Goal: Obtain resource: Obtain resource

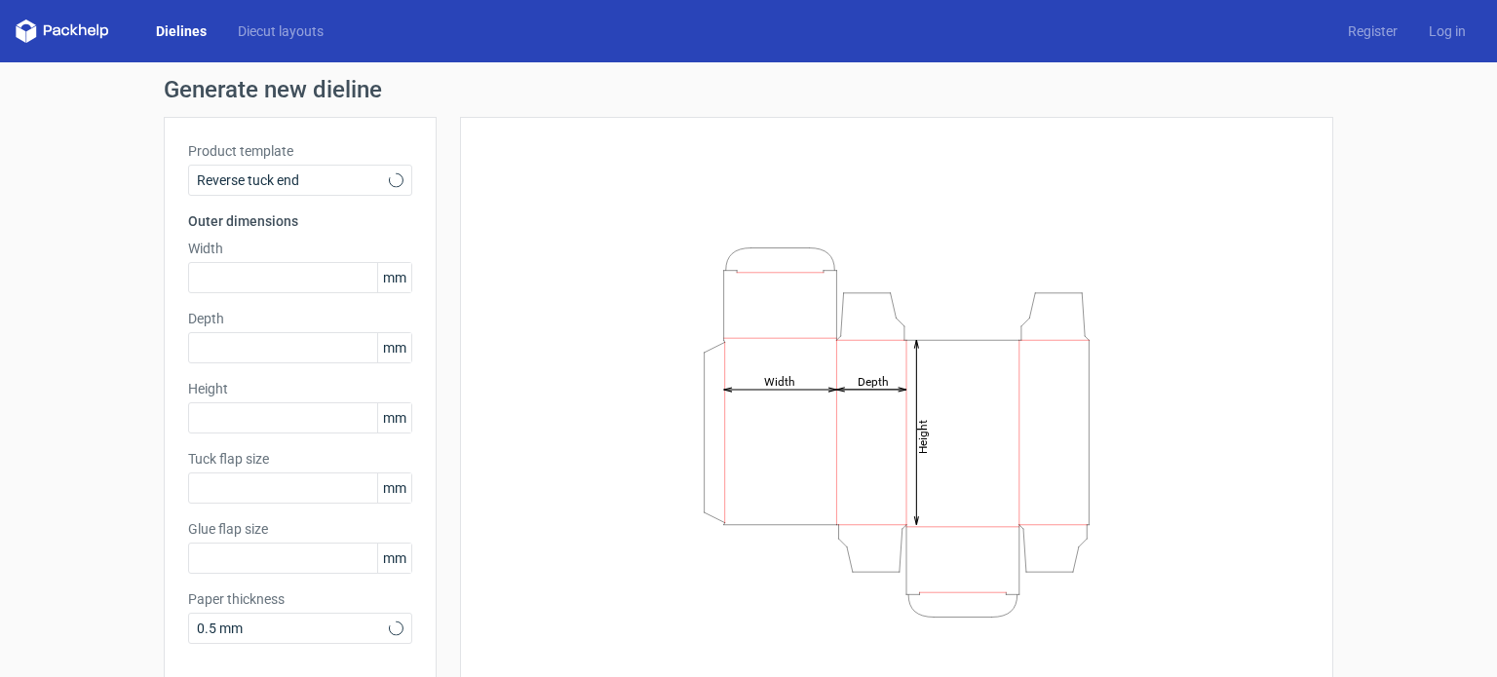
type input "15"
type input "10"
click at [320, 186] on span "Reverse tuck end" at bounding box center [293, 180] width 192 height 19
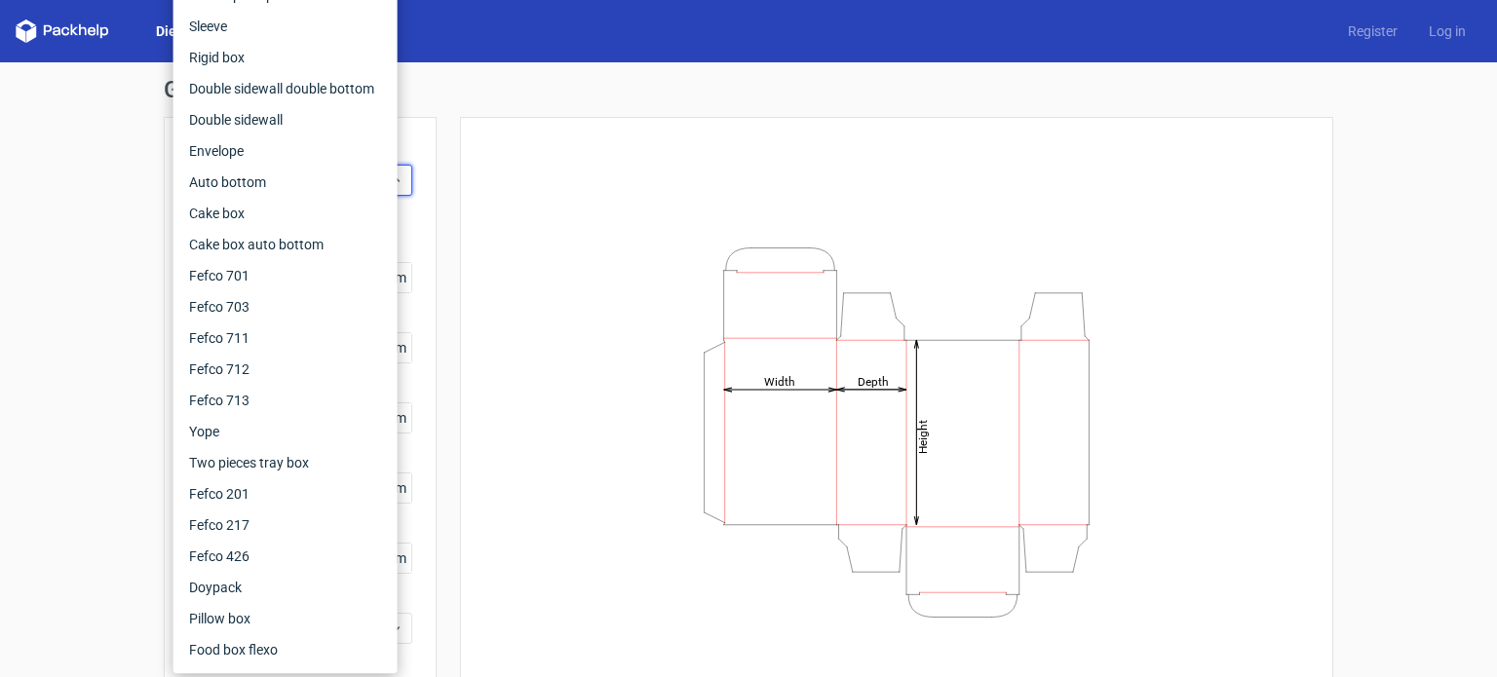
click at [460, 180] on div "Height Depth Width" at bounding box center [896, 432] width 873 height 631
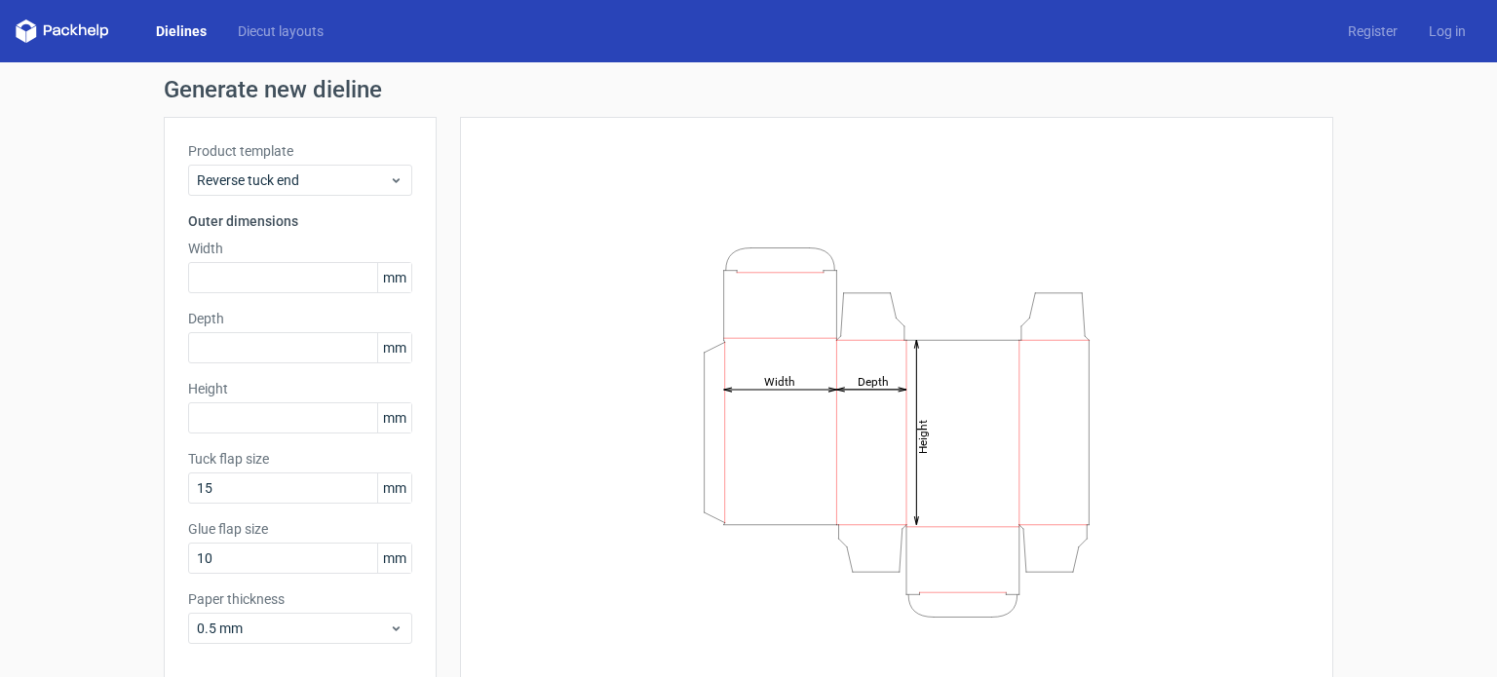
click at [167, 32] on link "Dielines" at bounding box center [181, 30] width 82 height 19
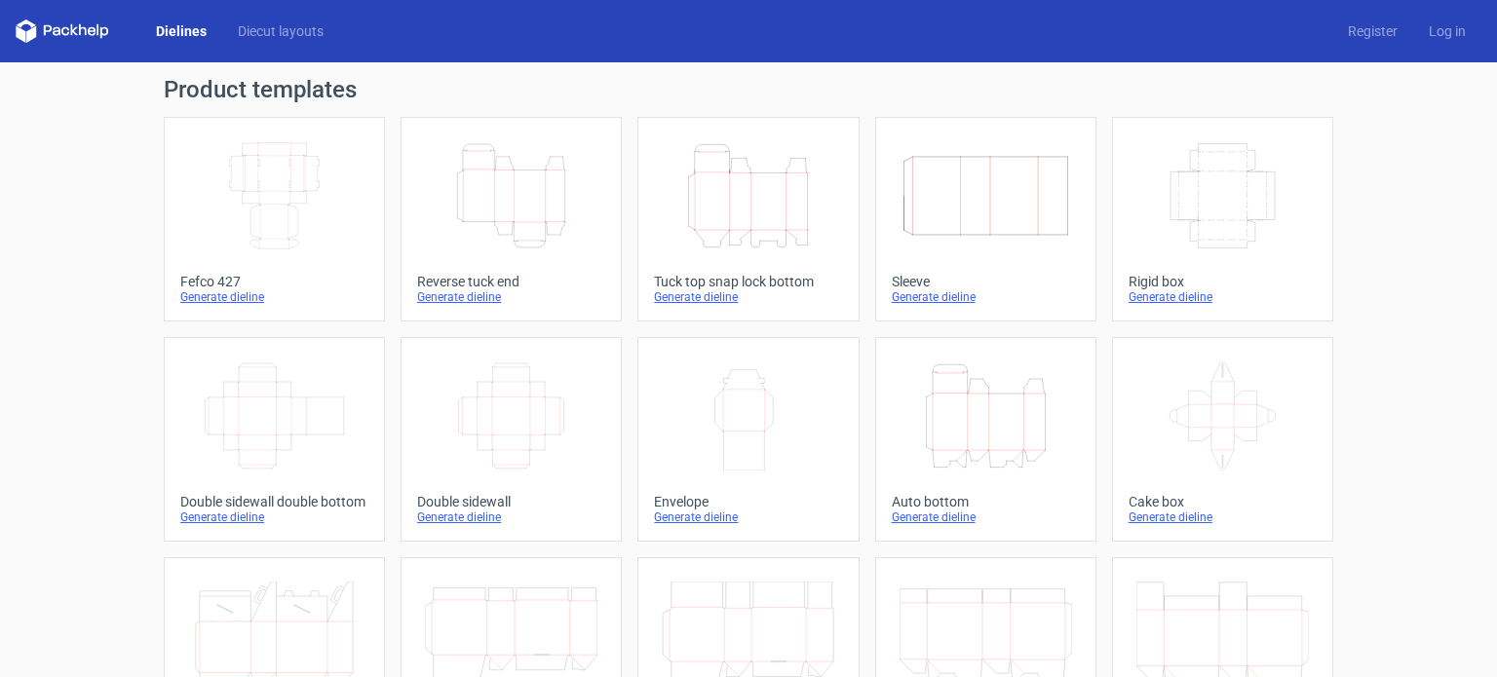
click at [516, 215] on icon "Height Depth Width" at bounding box center [511, 195] width 173 height 109
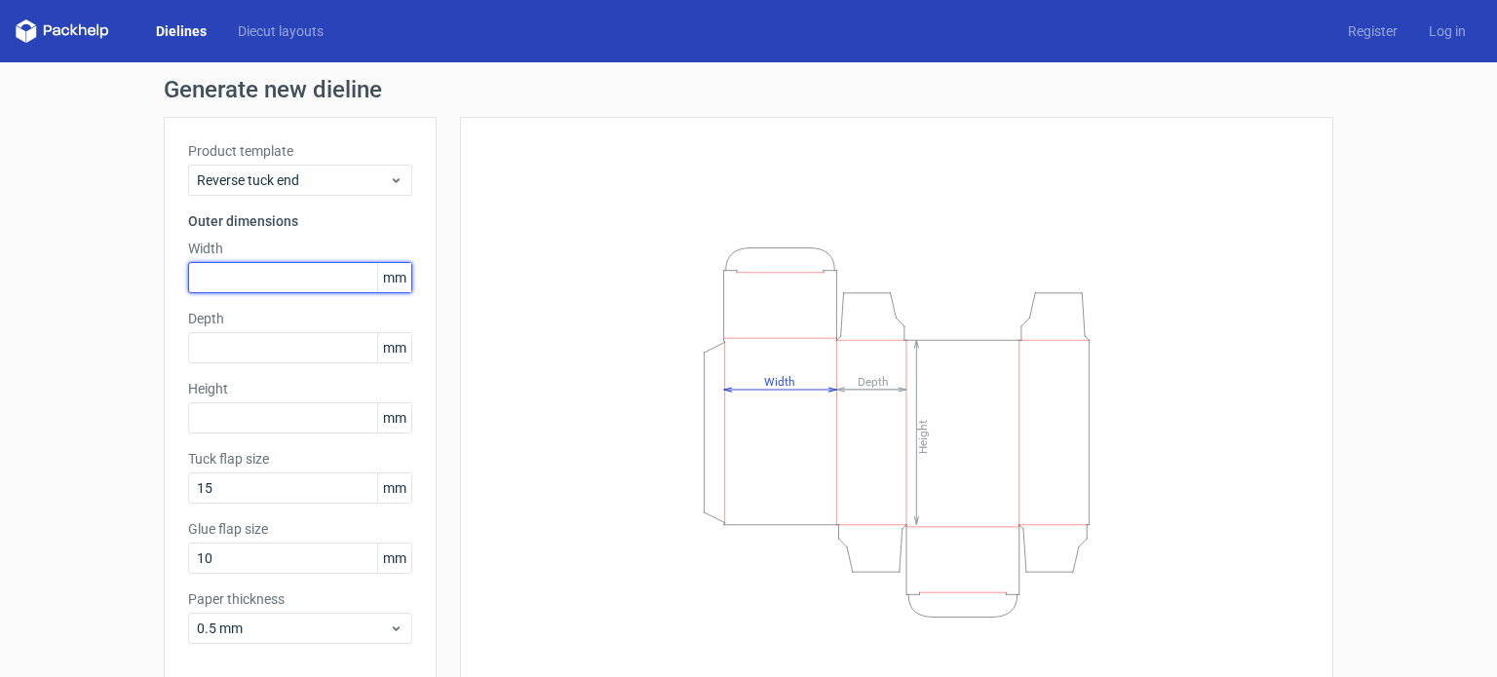
click at [304, 280] on input "text" at bounding box center [300, 277] width 224 height 31
type input "110"
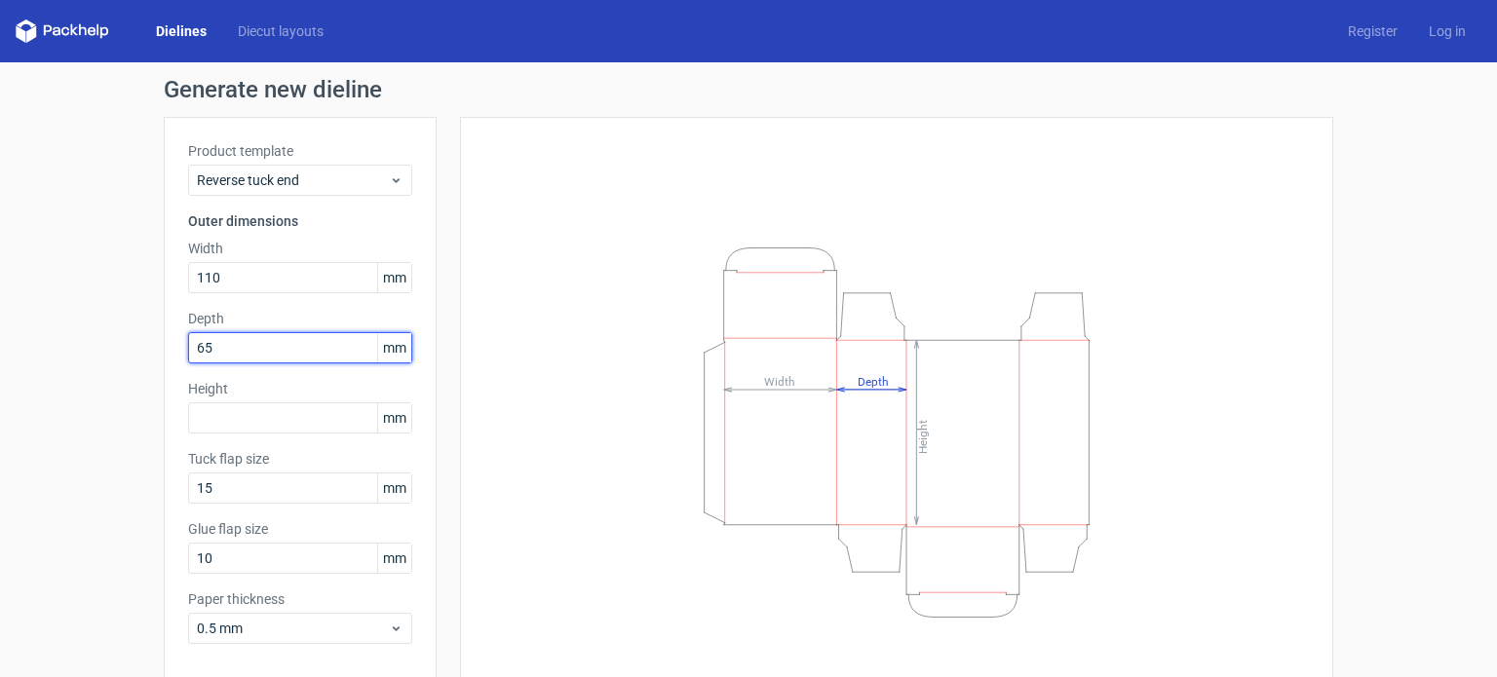
type input "65"
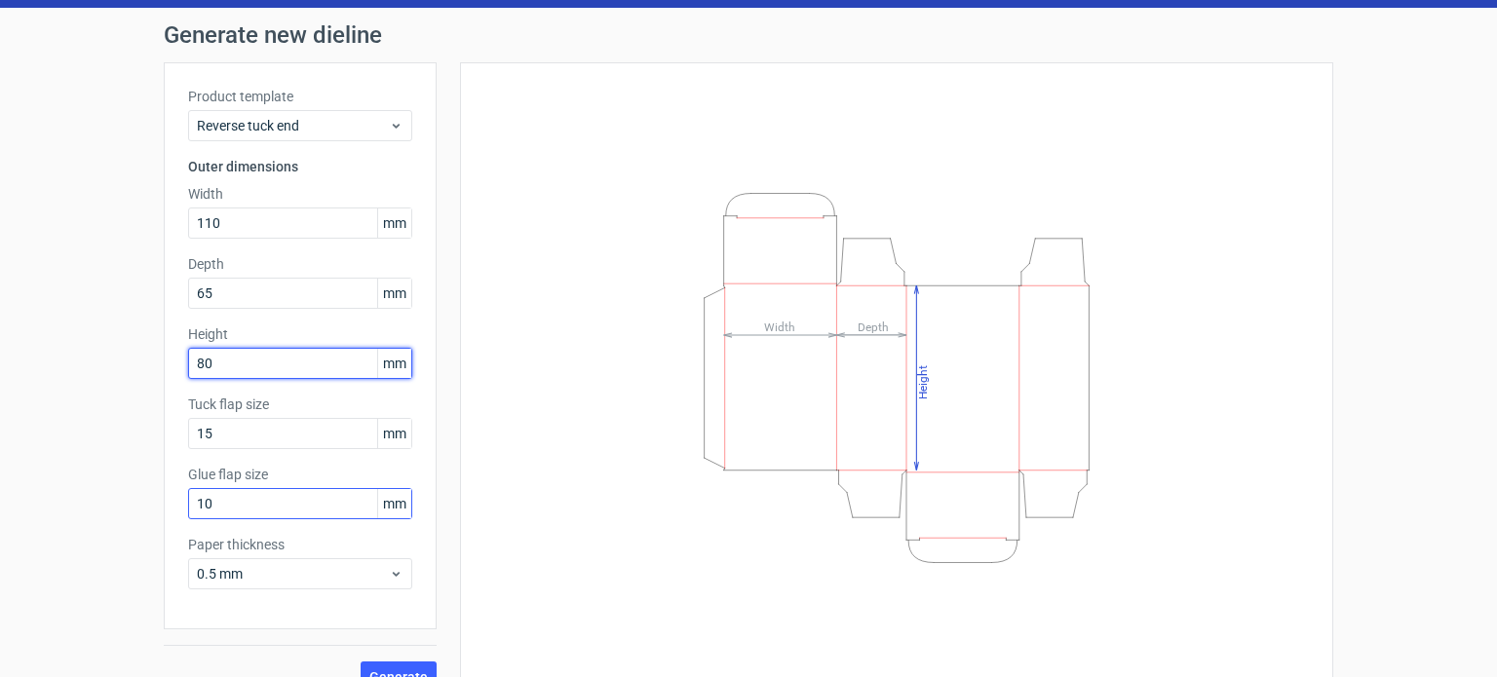
scroll to position [85, 0]
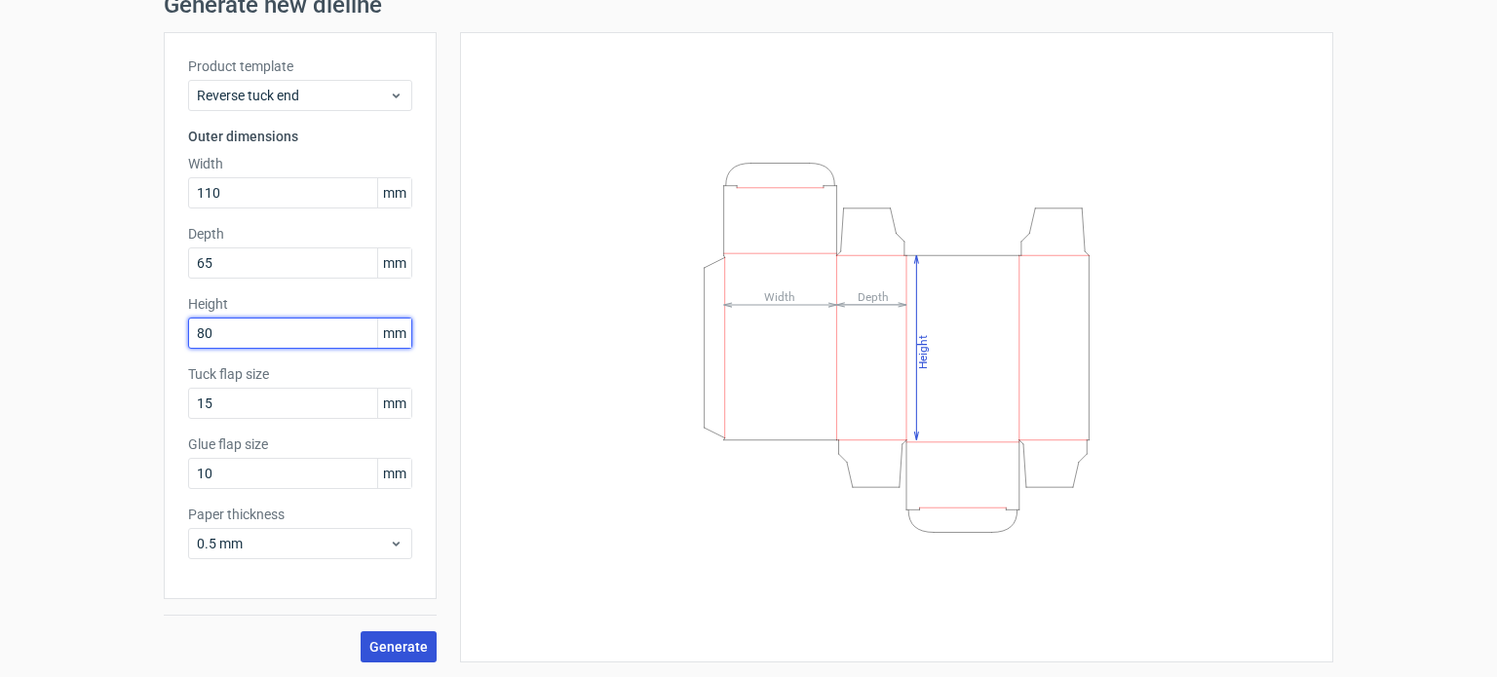
type input "80"
click at [386, 640] on span "Generate" at bounding box center [398, 647] width 58 height 14
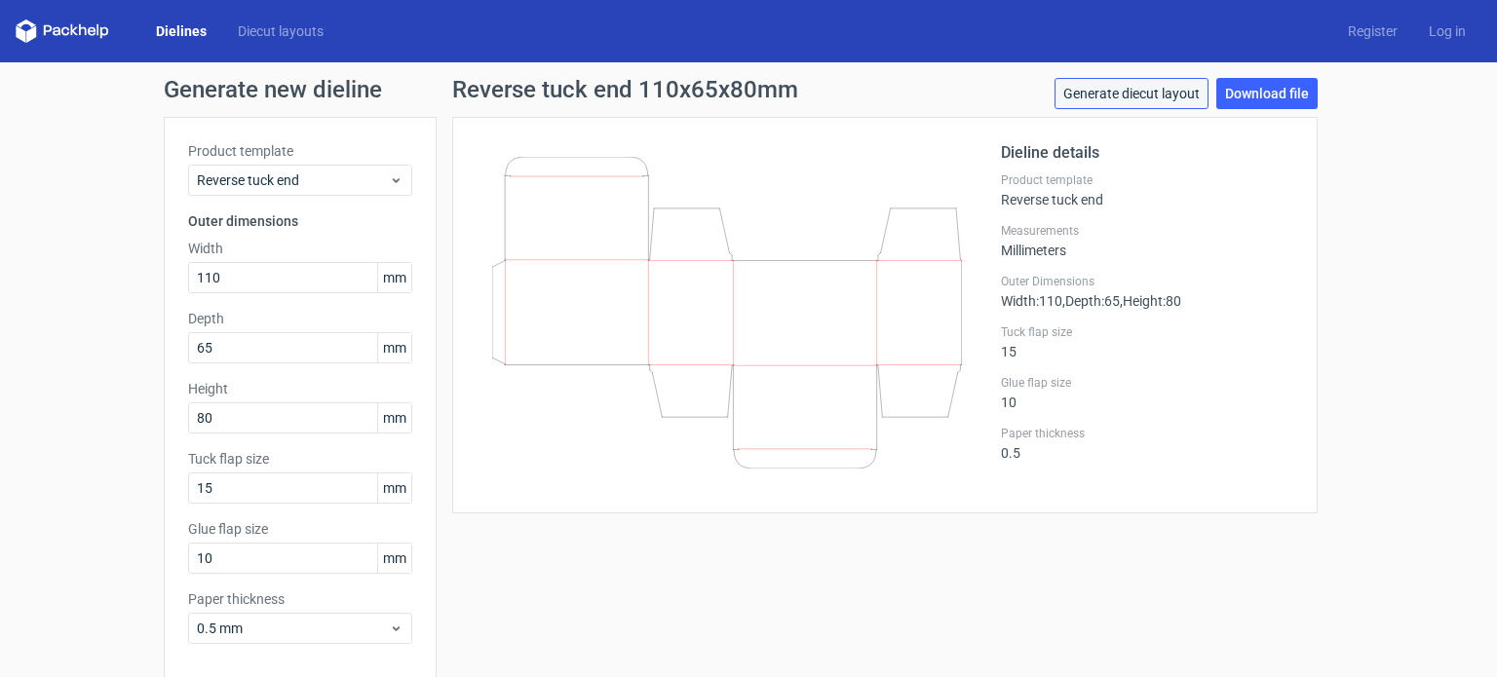
click at [1142, 104] on link "Generate diecut layout" at bounding box center [1132, 93] width 154 height 31
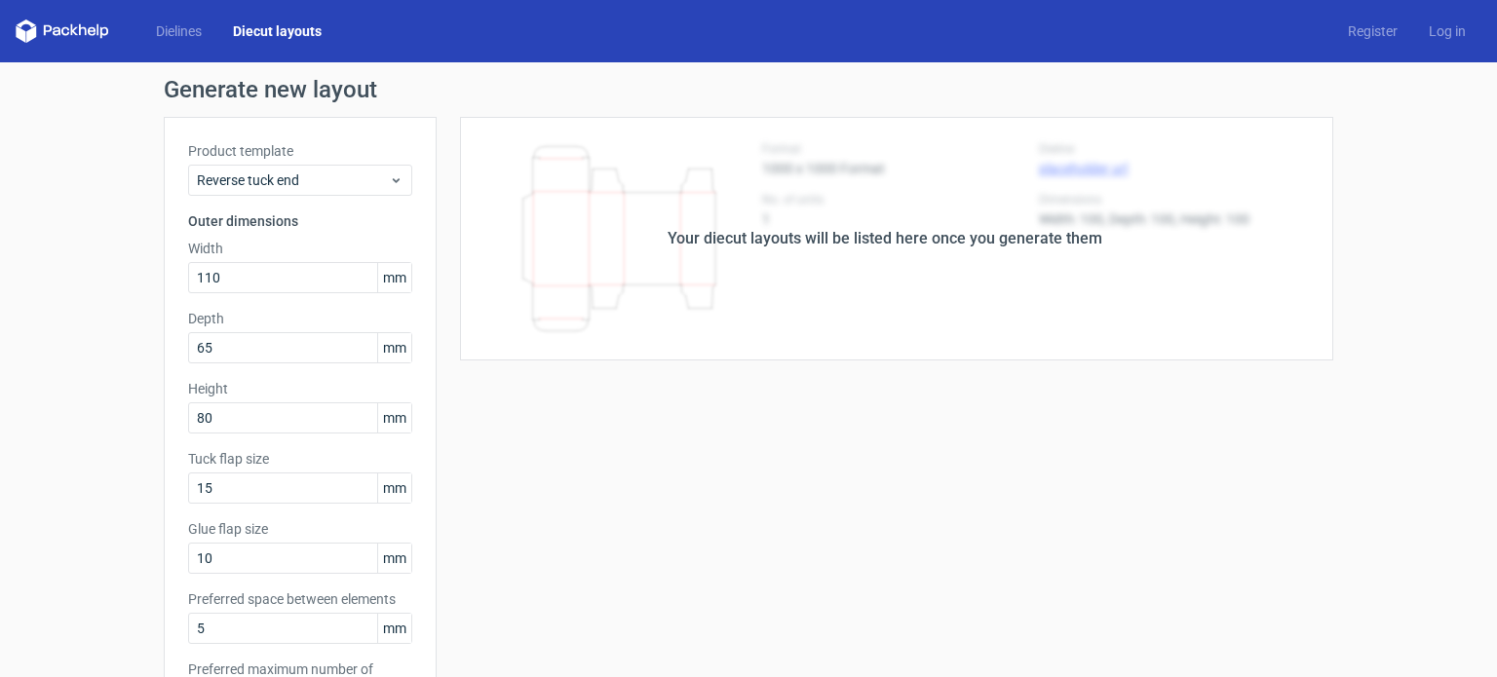
click at [890, 276] on div "Your diecut layouts will be listed here once you generate them" at bounding box center [885, 239] width 897 height 244
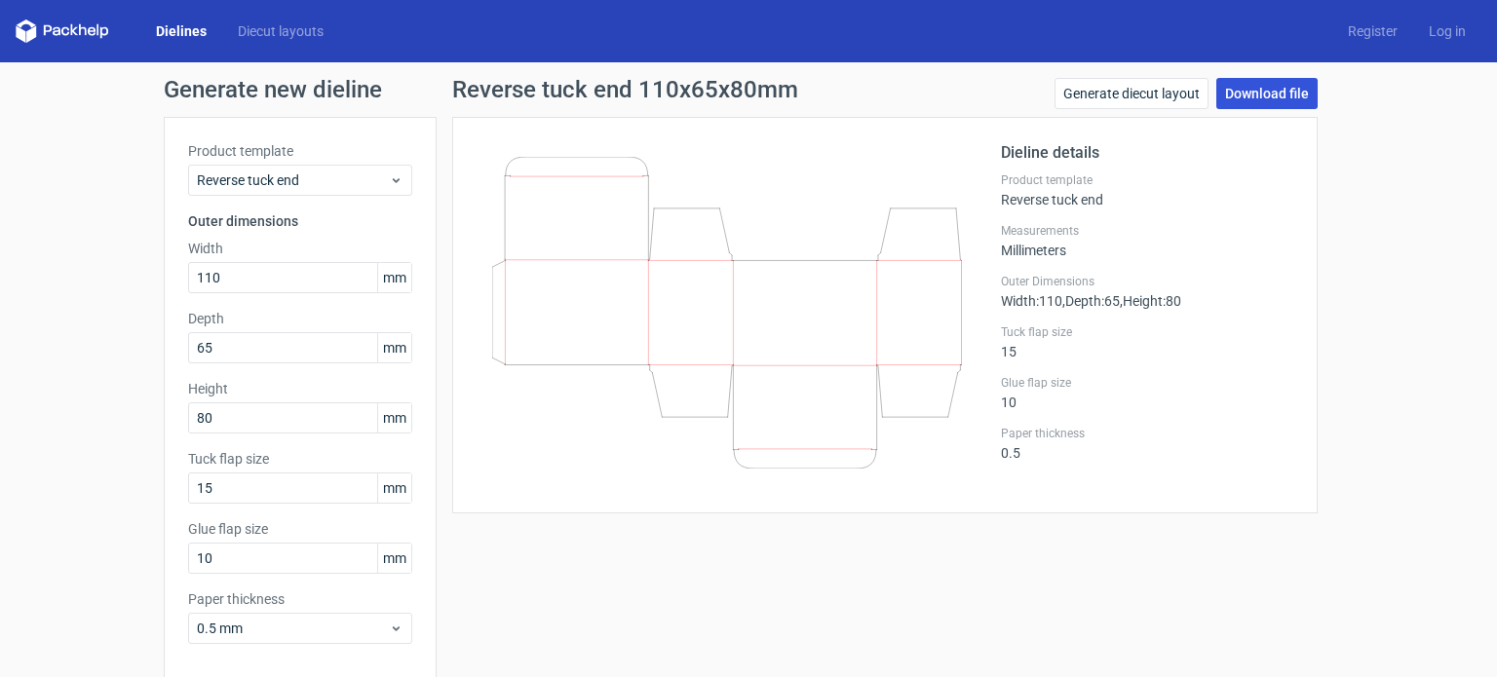
click at [1247, 96] on link "Download file" at bounding box center [1266, 93] width 101 height 31
click at [1270, 81] on link "Download file" at bounding box center [1266, 93] width 101 height 31
click at [904, 537] on div "Reverse tuck end 110x65x80mm Generate diecut layout Download file Dieline detai…" at bounding box center [885, 413] width 897 height 670
click at [1247, 81] on link "Download file" at bounding box center [1266, 93] width 101 height 31
click at [1237, 91] on link "Download file" at bounding box center [1266, 93] width 101 height 31
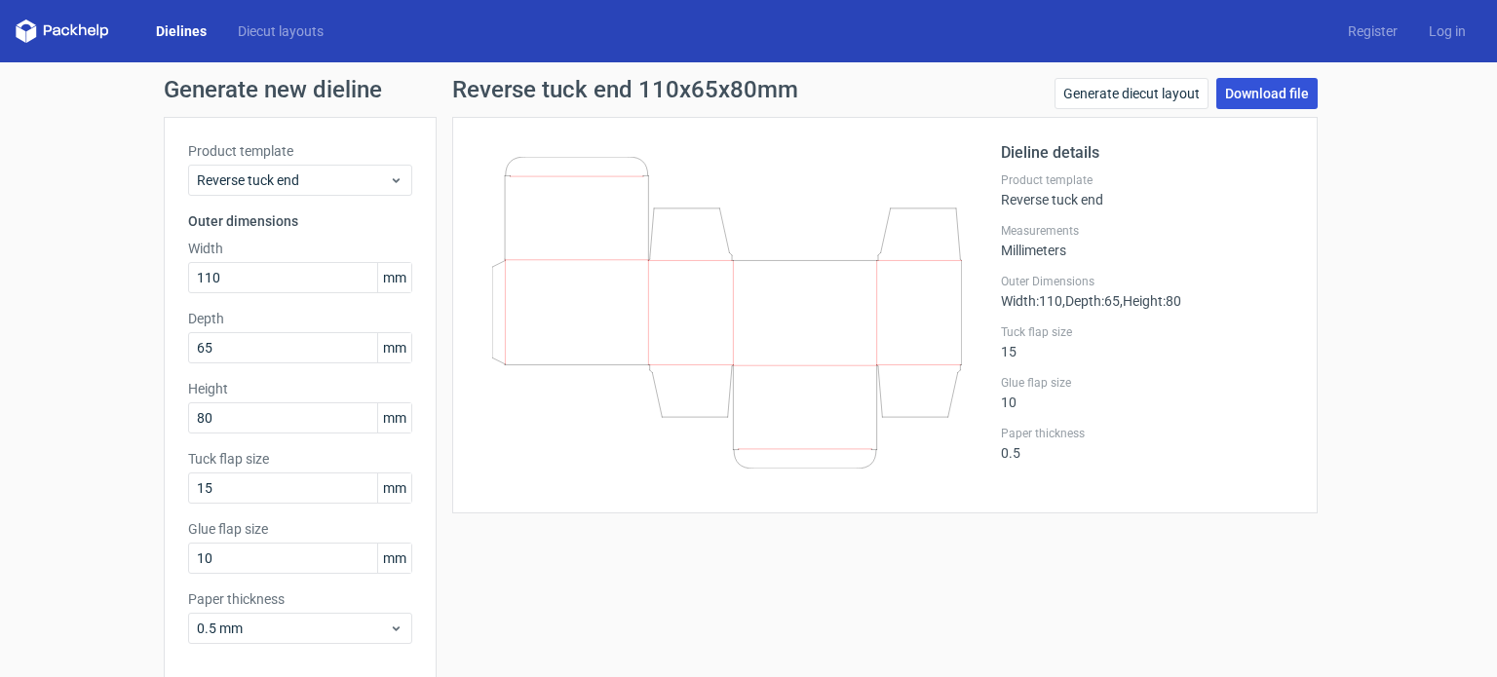
click at [1259, 87] on link "Download file" at bounding box center [1266, 93] width 101 height 31
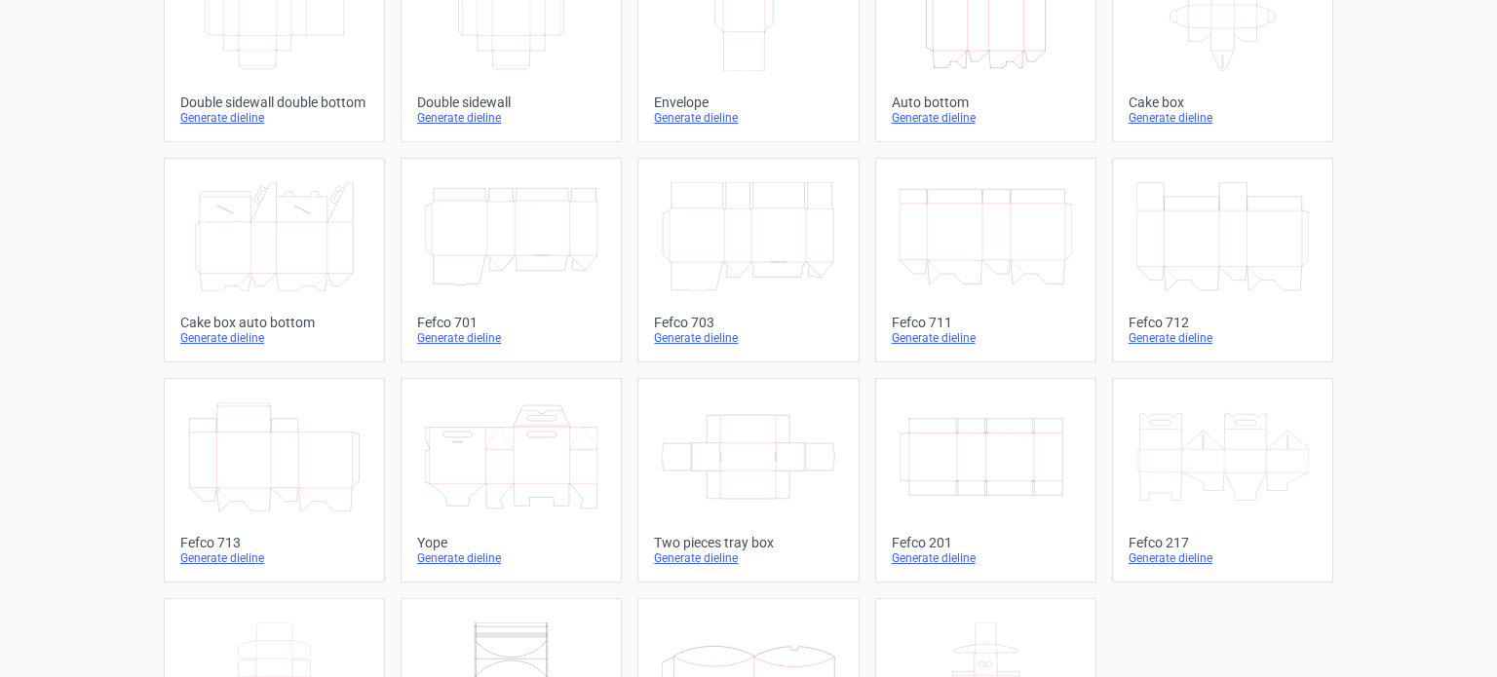
scroll to position [343, 0]
